Goal: Find specific page/section: Find specific page/section

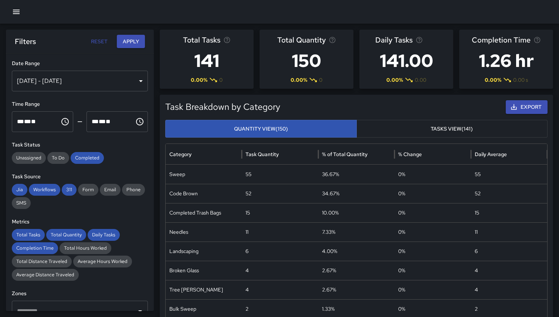
scroll to position [491, 0]
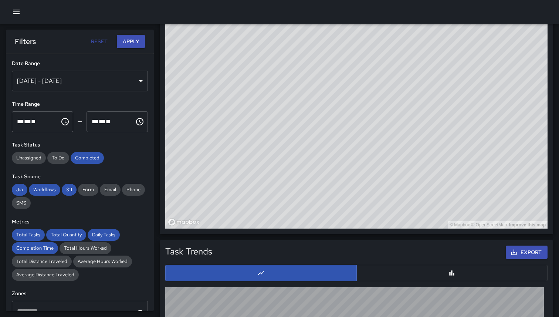
click at [10, 11] on button "button" at bounding box center [16, 11] width 15 height 15
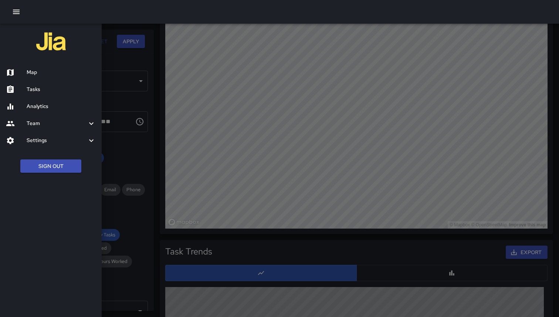
click at [44, 124] on h6 "Team" at bounding box center [57, 123] width 60 height 8
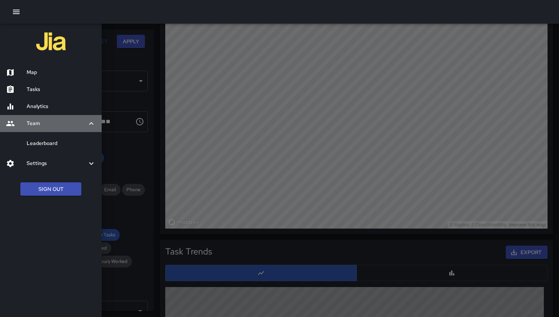
click at [42, 125] on h6 "Team" at bounding box center [57, 123] width 60 height 8
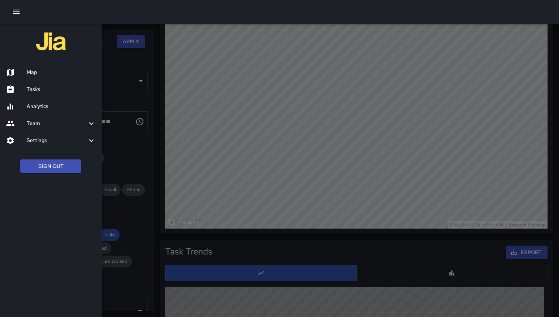
click at [197, 62] on div at bounding box center [279, 158] width 559 height 317
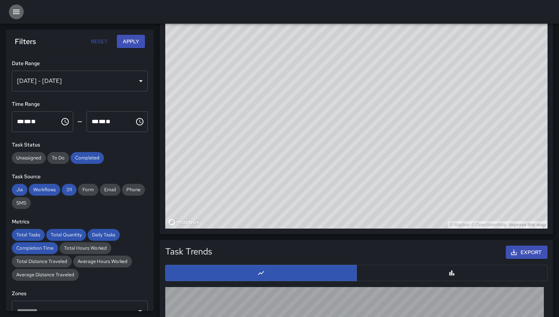
click at [16, 7] on button "button" at bounding box center [16, 11] width 15 height 15
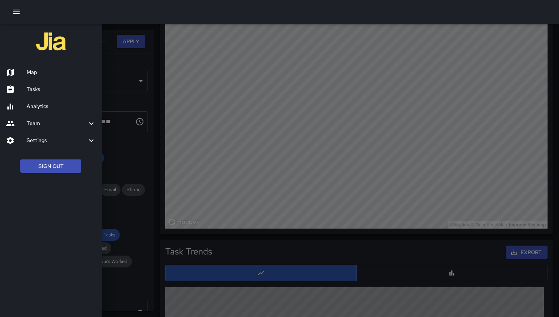
click at [34, 72] on h6 "Map" at bounding box center [61, 72] width 69 height 8
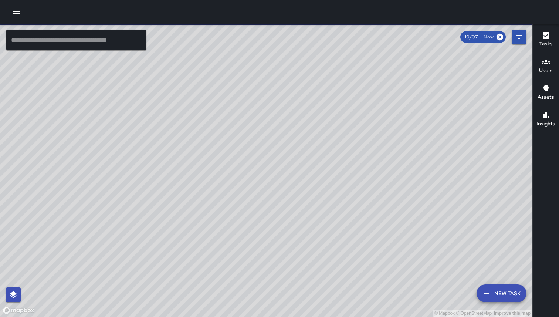
click at [85, 37] on input "text" at bounding box center [76, 40] width 140 height 21
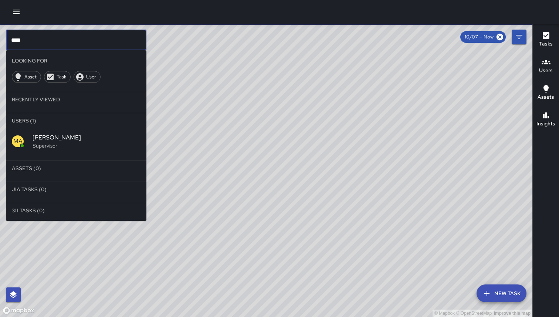
type input "****"
click at [40, 142] on p "Supervisor" at bounding box center [87, 145] width 108 height 7
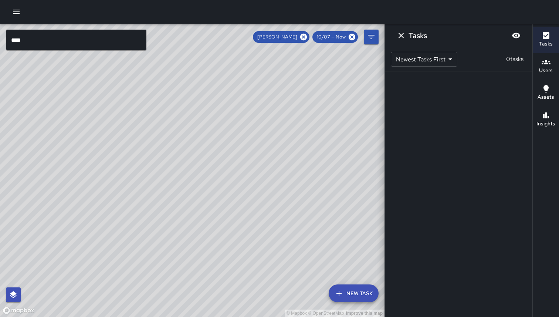
drag, startPoint x: 255, startPoint y: 122, endPoint x: 219, endPoint y: 222, distance: 107.0
click at [219, 223] on div "© Mapbox © OpenStreetMap Improve this map" at bounding box center [192, 170] width 384 height 293
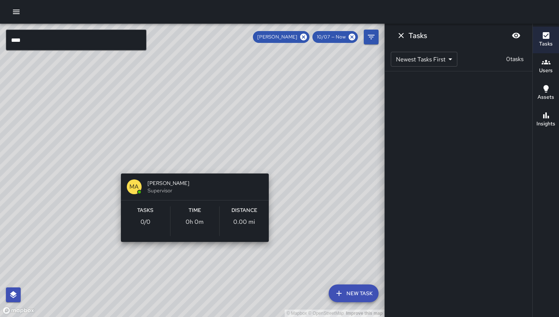
click at [275, 164] on div "© Mapbox © OpenStreetMap Improve this map MA [PERSON_NAME] Supervisor Tasks 0 /…" at bounding box center [192, 170] width 384 height 293
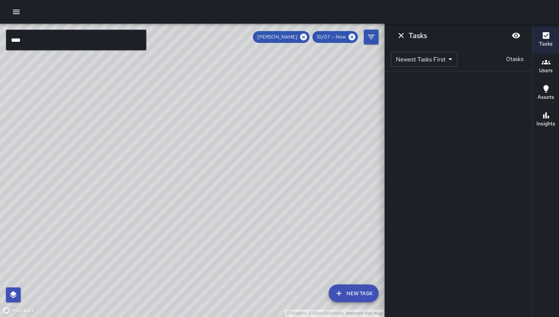
click at [275, 164] on div "© Mapbox © OpenStreetMap Improve this map" at bounding box center [192, 170] width 384 height 293
drag, startPoint x: 286, startPoint y: 201, endPoint x: 185, endPoint y: 143, distance: 117.0
click at [185, 143] on div "© Mapbox © OpenStreetMap Improve this map" at bounding box center [192, 170] width 384 height 293
click at [314, 122] on div "© Mapbox © OpenStreetMap Improve this map MA [PERSON_NAME] Supervisor Tasks 0 /…" at bounding box center [192, 170] width 384 height 293
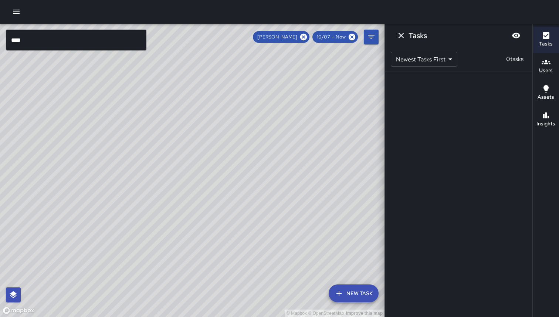
click at [314, 122] on div "© Mapbox © OpenStreetMap Improve this map" at bounding box center [192, 170] width 384 height 293
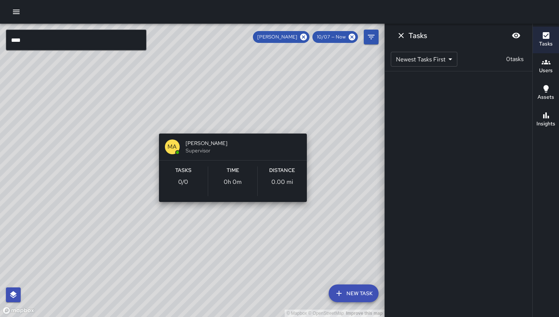
click at [309, 123] on div "© Mapbox © OpenStreetMap Improve this map MA [PERSON_NAME] Supervisor Tasks 0 /…" at bounding box center [192, 170] width 384 height 293
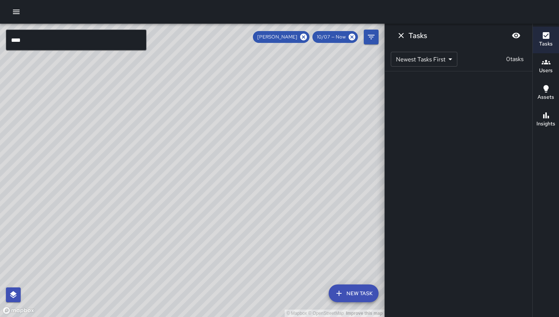
click at [309, 123] on div "© Mapbox © OpenStreetMap Improve this map" at bounding box center [192, 170] width 384 height 293
